Goal: Task Accomplishment & Management: Use online tool/utility

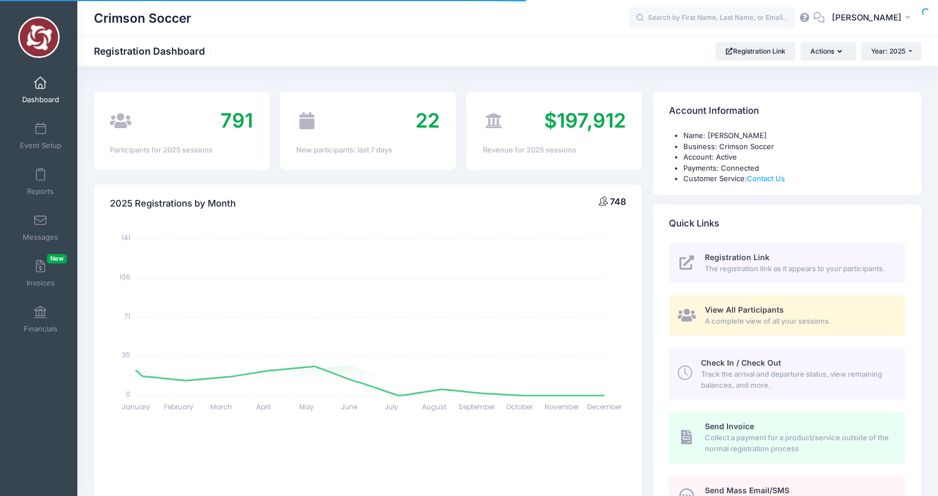
select select
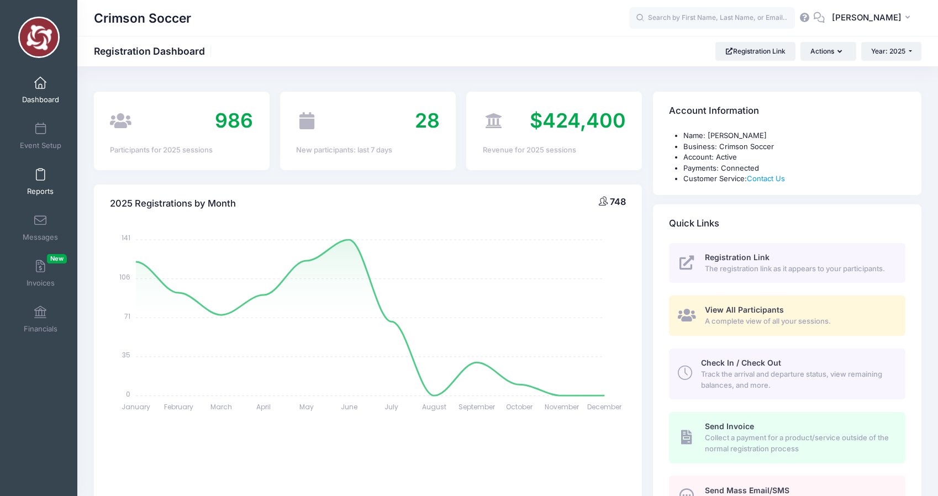
click at [40, 181] on span at bounding box center [40, 175] width 0 height 12
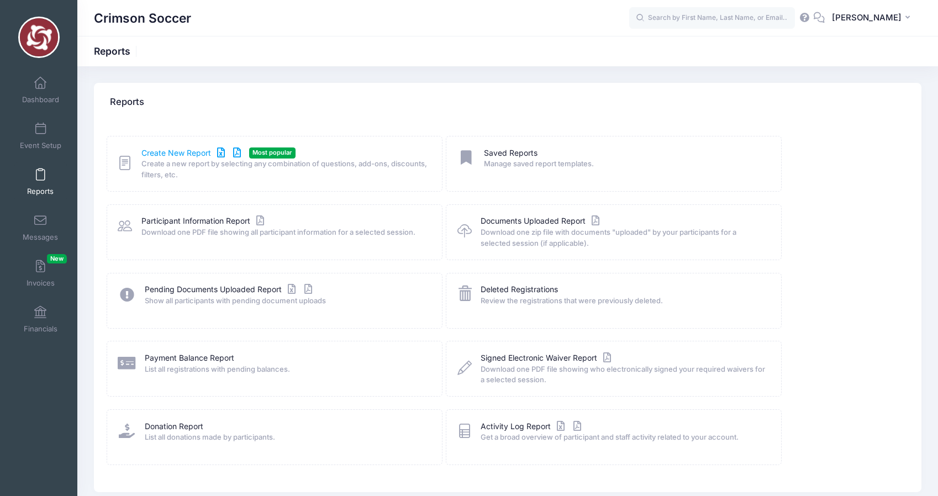
click at [172, 151] on link "Create New Report" at bounding box center [192, 153] width 103 height 12
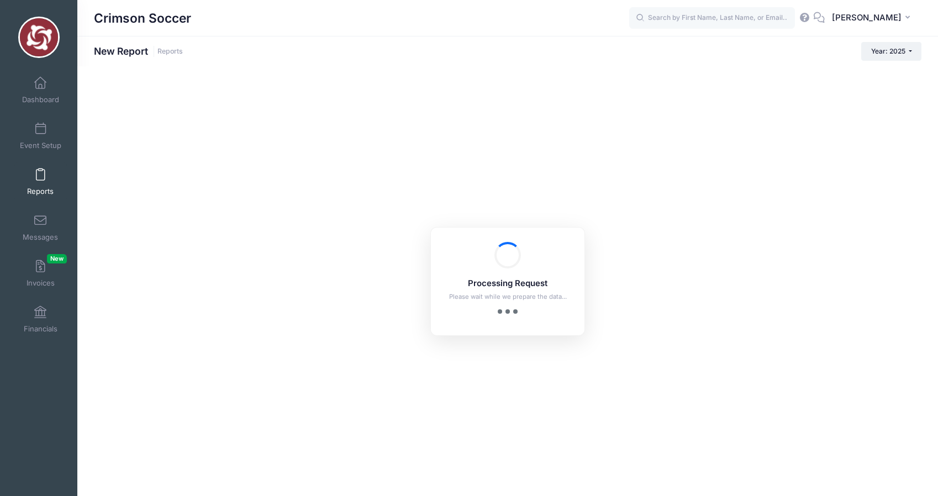
checkbox input "true"
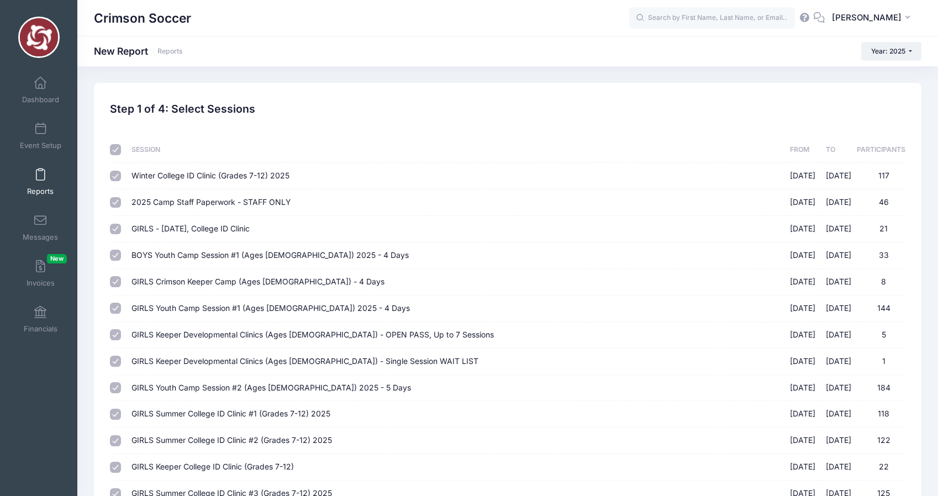
click at [116, 154] on input "checkbox" at bounding box center [115, 149] width 11 height 11
checkbox input "false"
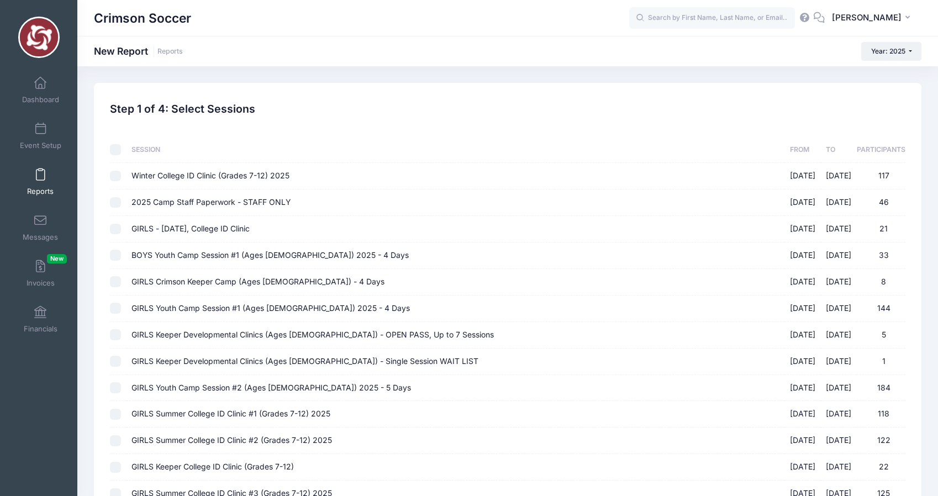
checkbox input "false"
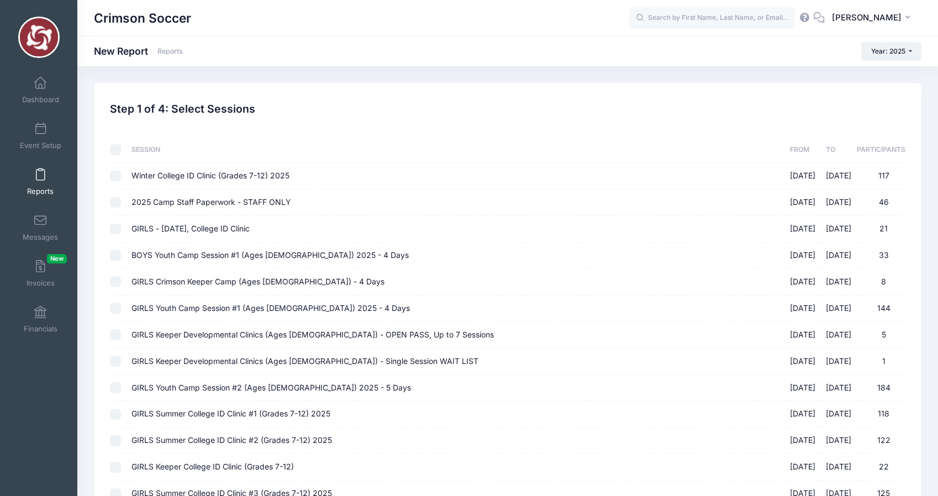
checkbox input "false"
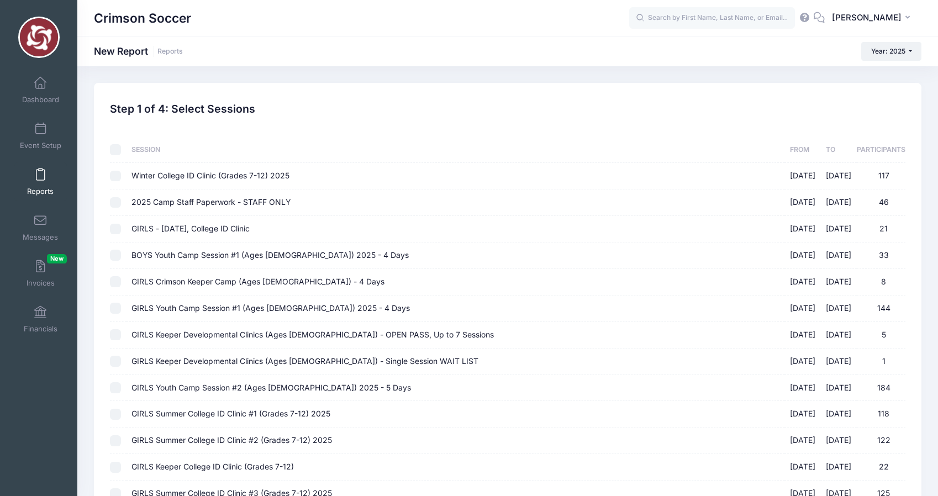
scroll to position [149, 0]
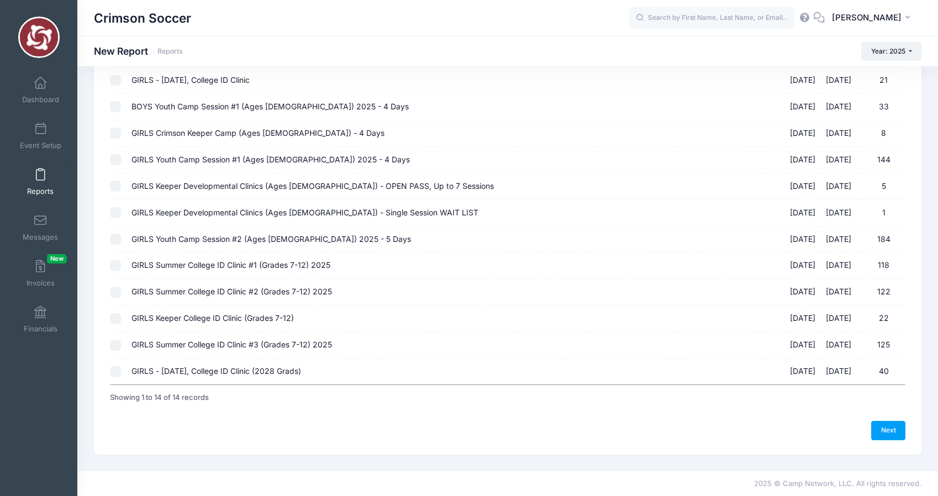
click at [110, 378] on td at bounding box center [118, 371] width 16 height 26
click at [112, 373] on input "GIRLS - October 11, College ID Clinic (2028 Grads) 10/11/2025 - 10/11/2025 40" at bounding box center [115, 371] width 11 height 11
checkbox input "true"
click at [888, 426] on link "Next" at bounding box center [888, 430] width 34 height 19
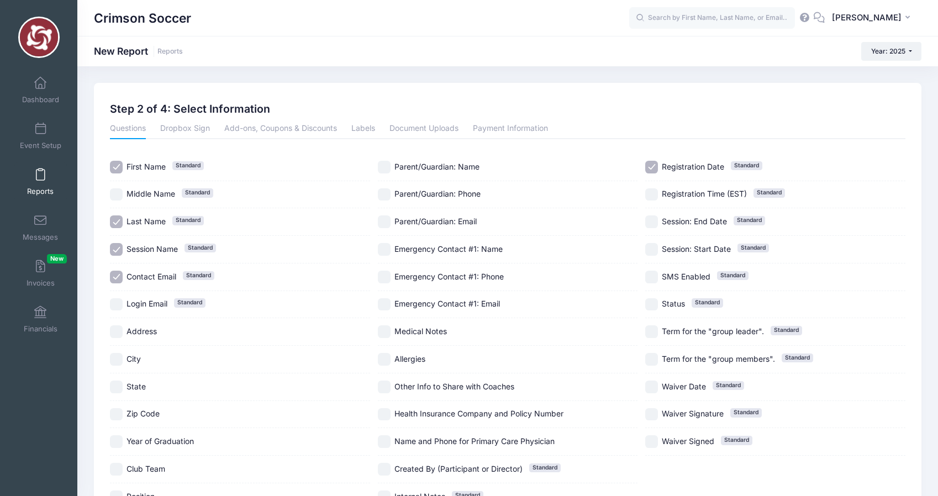
click at [117, 357] on input "City" at bounding box center [116, 359] width 13 height 13
checkbox input "true"
click at [117, 379] on div "State" at bounding box center [240, 387] width 260 height 28
checkbox input "true"
click at [119, 442] on input "Year of Graduation" at bounding box center [116, 441] width 13 height 13
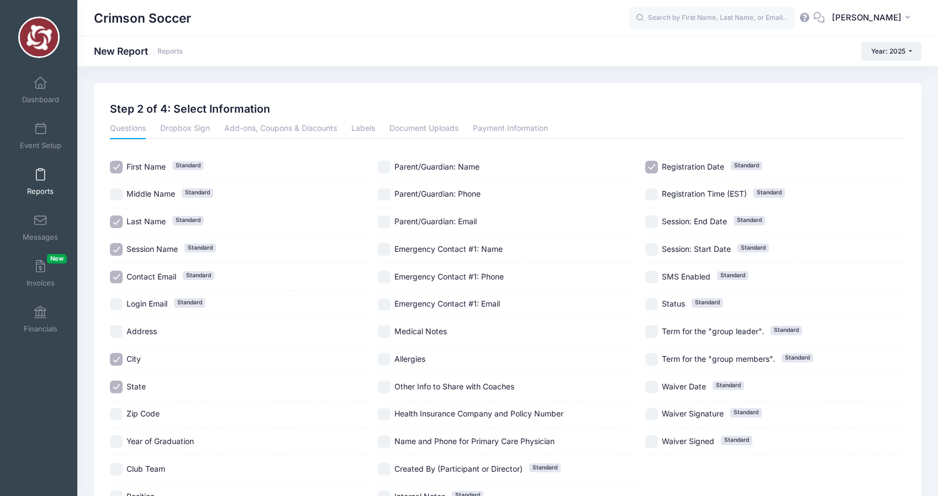
checkbox input "true"
click at [115, 468] on input "Club Team" at bounding box center [116, 469] width 13 height 13
checkbox input "true"
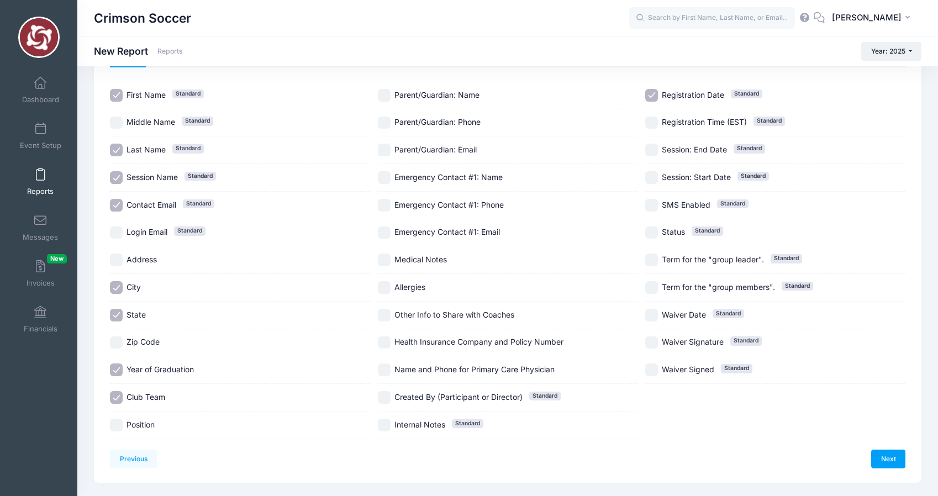
scroll to position [81, 0]
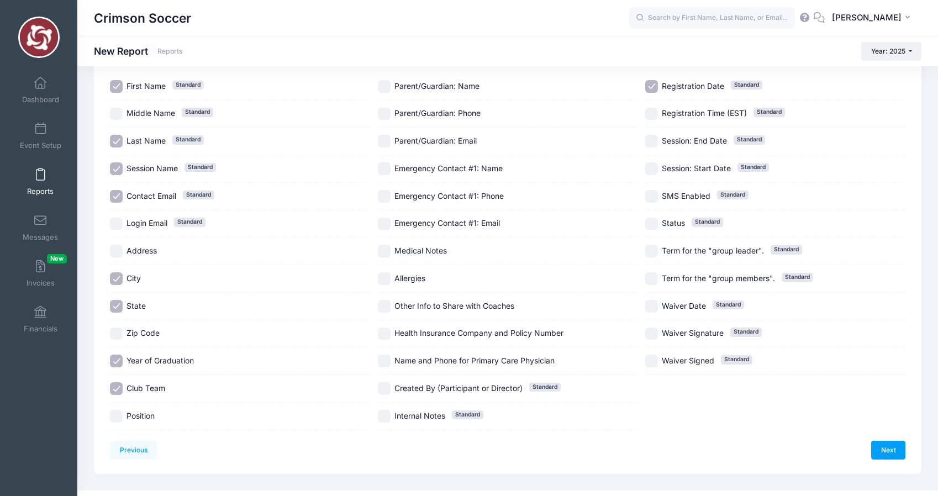
click at [115, 420] on input "Position" at bounding box center [116, 416] width 13 height 13
checkbox input "true"
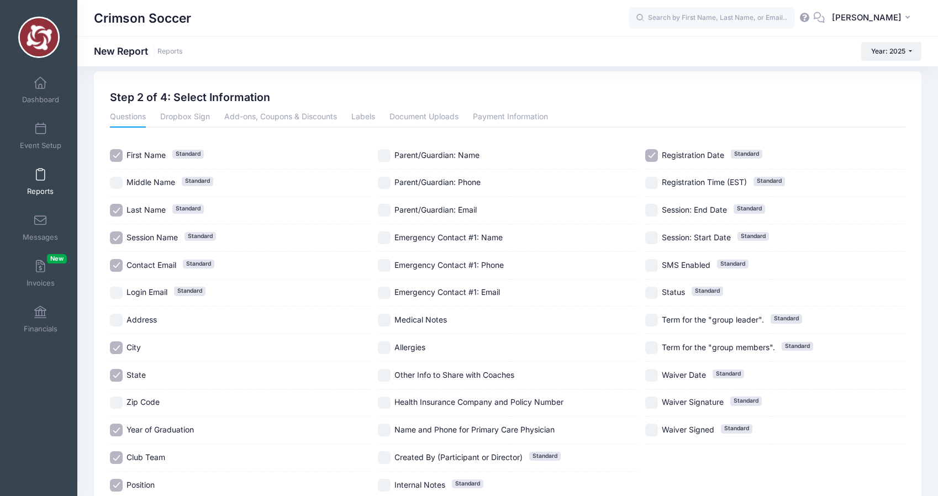
scroll to position [0, 0]
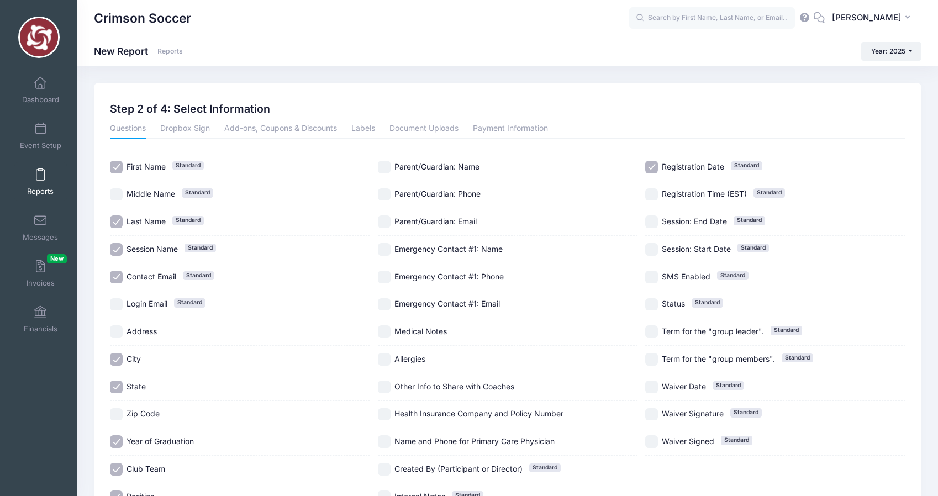
click at [385, 333] on input "Medical Notes" at bounding box center [384, 331] width 13 height 13
checkbox input "true"
click at [386, 356] on input "Allergies" at bounding box center [384, 359] width 13 height 13
checkbox input "true"
click at [386, 388] on input "Other Info to Share with Coaches" at bounding box center [384, 387] width 13 height 13
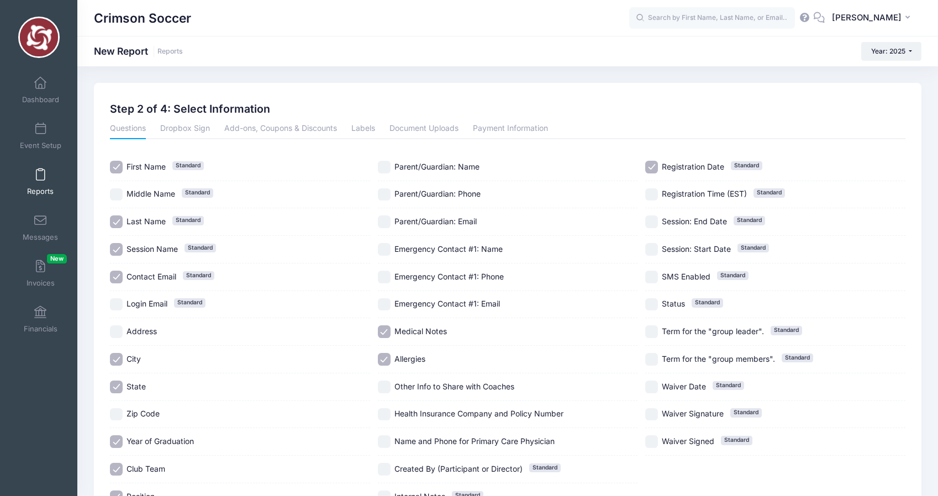
checkbox input "true"
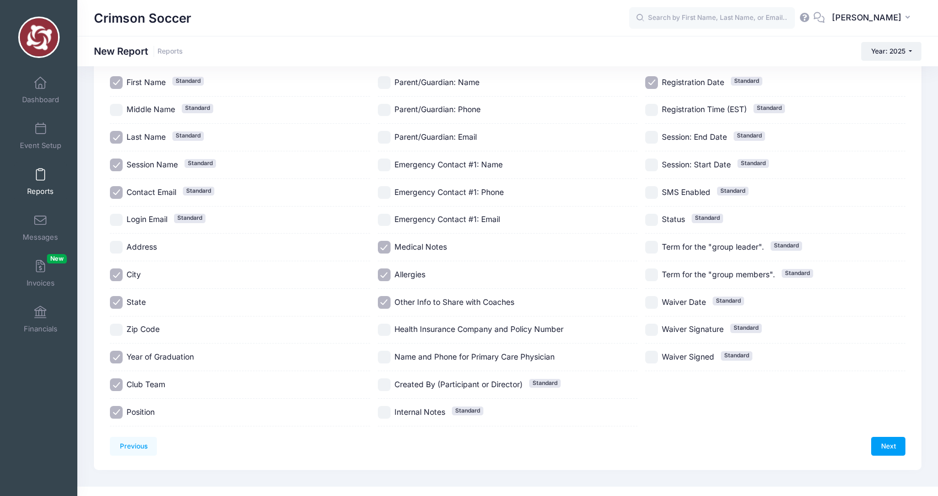
scroll to position [101, 0]
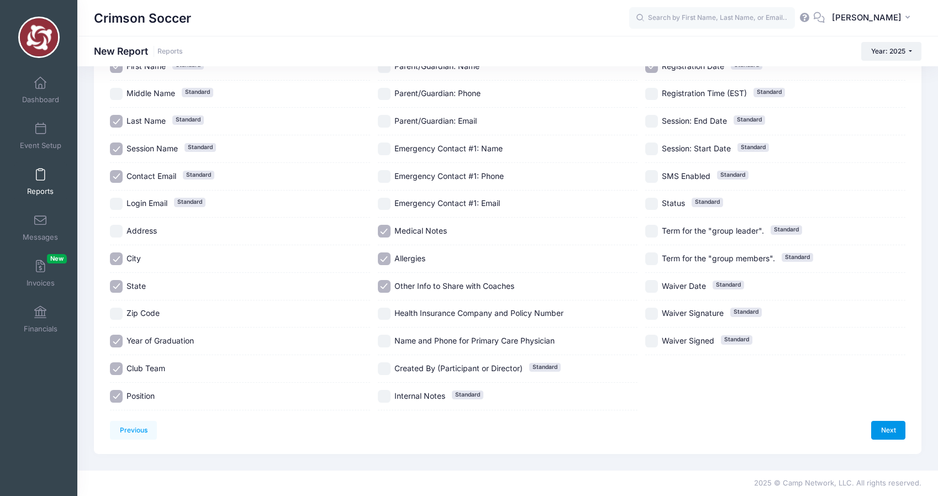
click at [888, 432] on link "Next" at bounding box center [888, 430] width 34 height 19
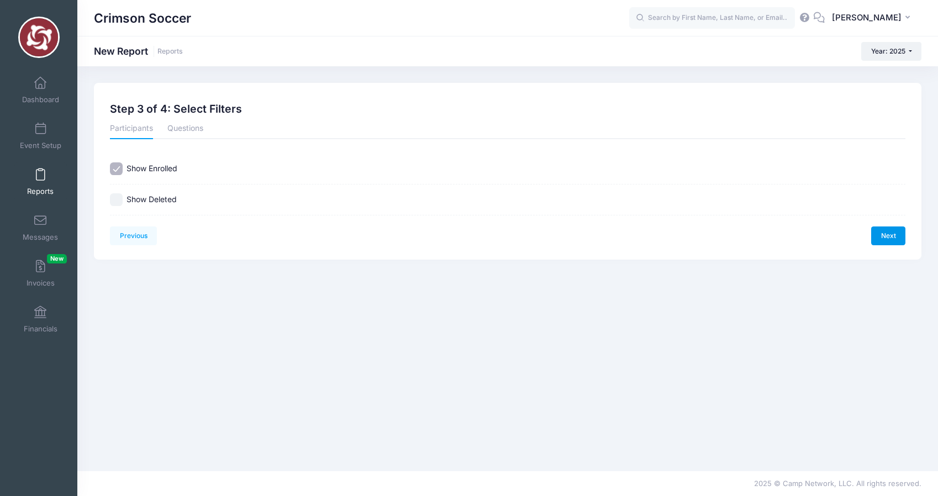
scroll to position [0, 0]
click at [891, 235] on link "Next" at bounding box center [888, 235] width 34 height 19
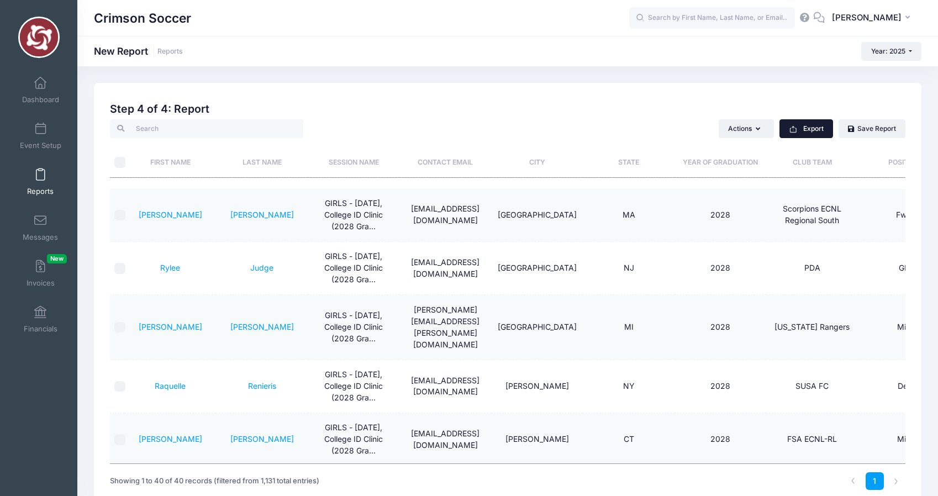
click at [806, 125] on button "Export" at bounding box center [806, 128] width 54 height 19
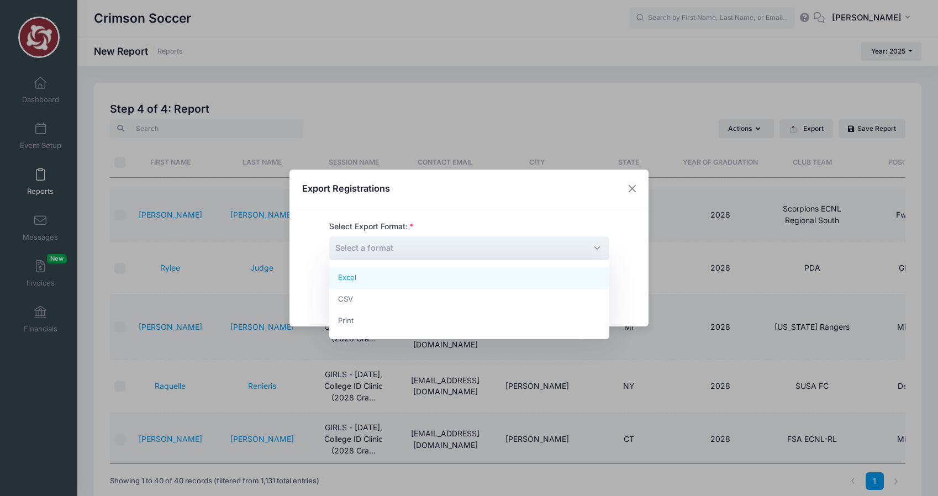
click at [381, 254] on span "Select a format" at bounding box center [469, 248] width 280 height 24
select select "excel"
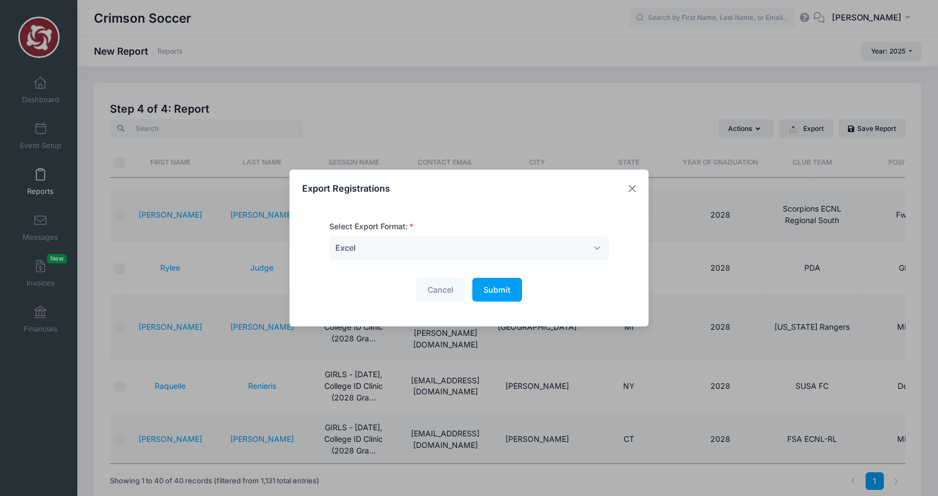
click at [498, 308] on div "Select Export Format: Excel CSV Print Excel Cancel Submit Please wait..." at bounding box center [468, 267] width 305 height 93
click at [500, 289] on span "Submit" at bounding box center [496, 289] width 27 height 9
